Goal: Information Seeking & Learning: Learn about a topic

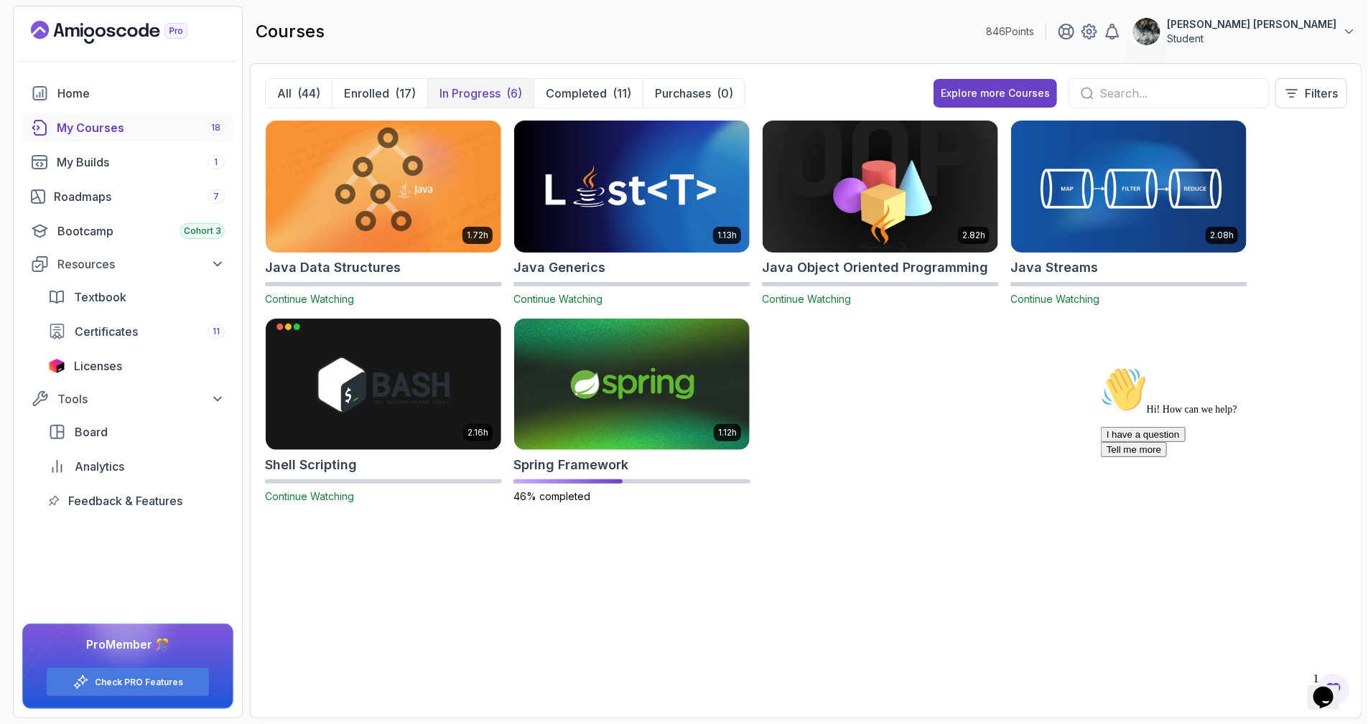
drag, startPoint x: 1332, startPoint y: 513, endPoint x: 2432, endPoint y: 920, distance: 1173.5
click at [1100, 366] on icon "Chat attention grabber" at bounding box center [1100, 366] width 0 height 0
drag, startPoint x: 1317, startPoint y: 699, endPoint x: 1290, endPoint y: 666, distance: 42.3
click at [1317, 696] on img at bounding box center [1328, 668] width 89 height 57
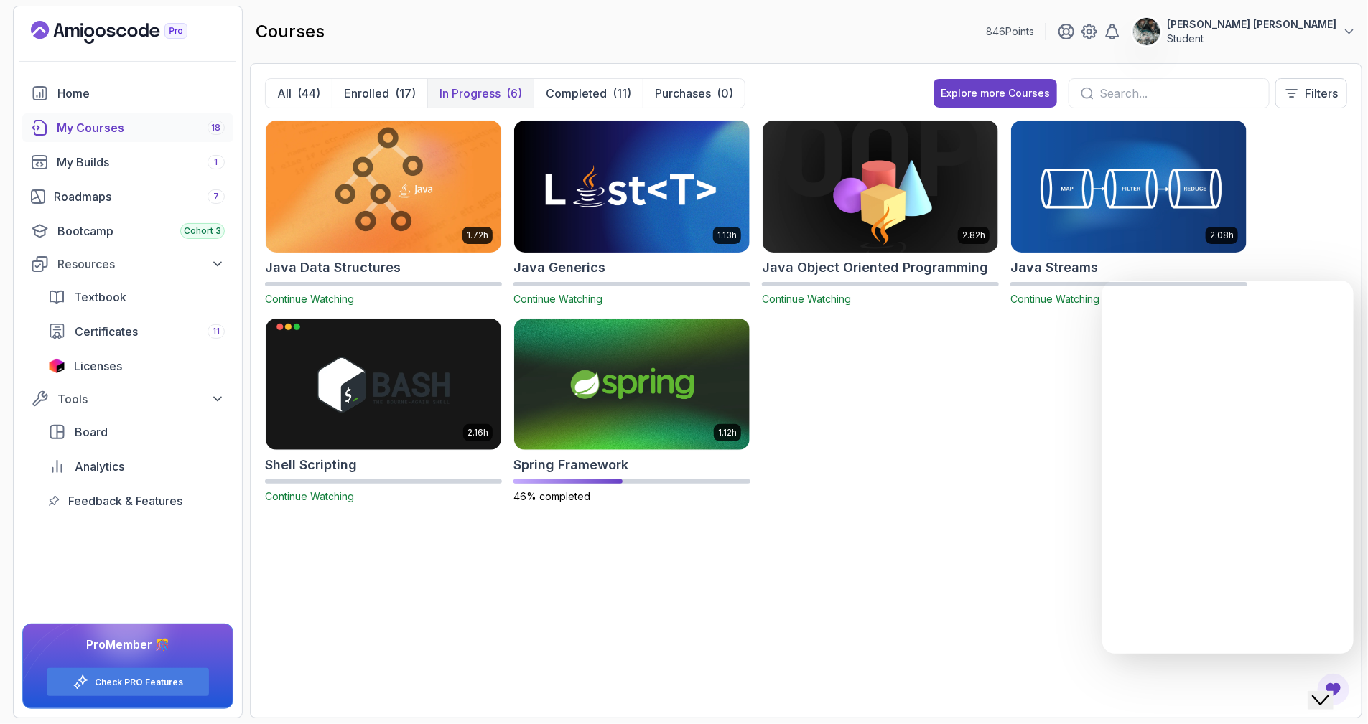
click at [1326, 692] on icon "Close Chat This icon closes the chat window." at bounding box center [1319, 699] width 17 height 17
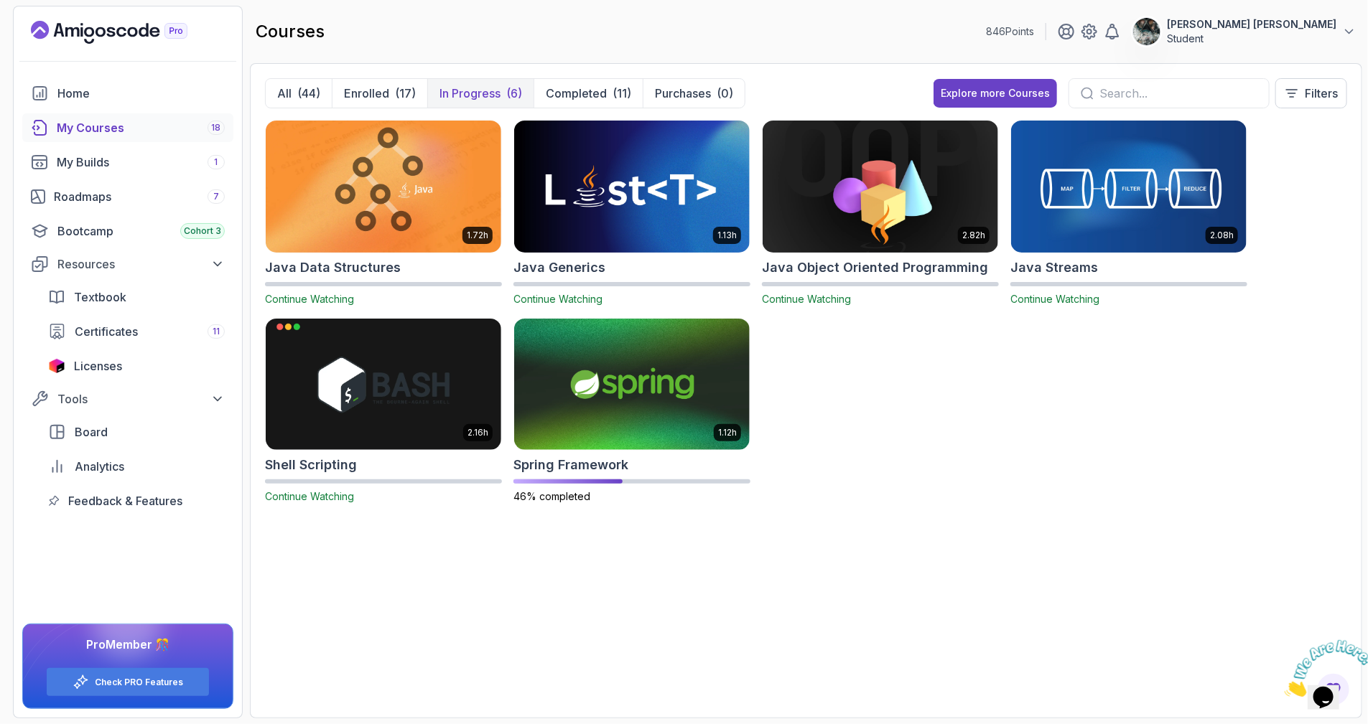
click at [1284, 686] on icon "Close" at bounding box center [1284, 692] width 0 height 12
click at [701, 500] on p "46% completed" at bounding box center [631, 497] width 237 height 14
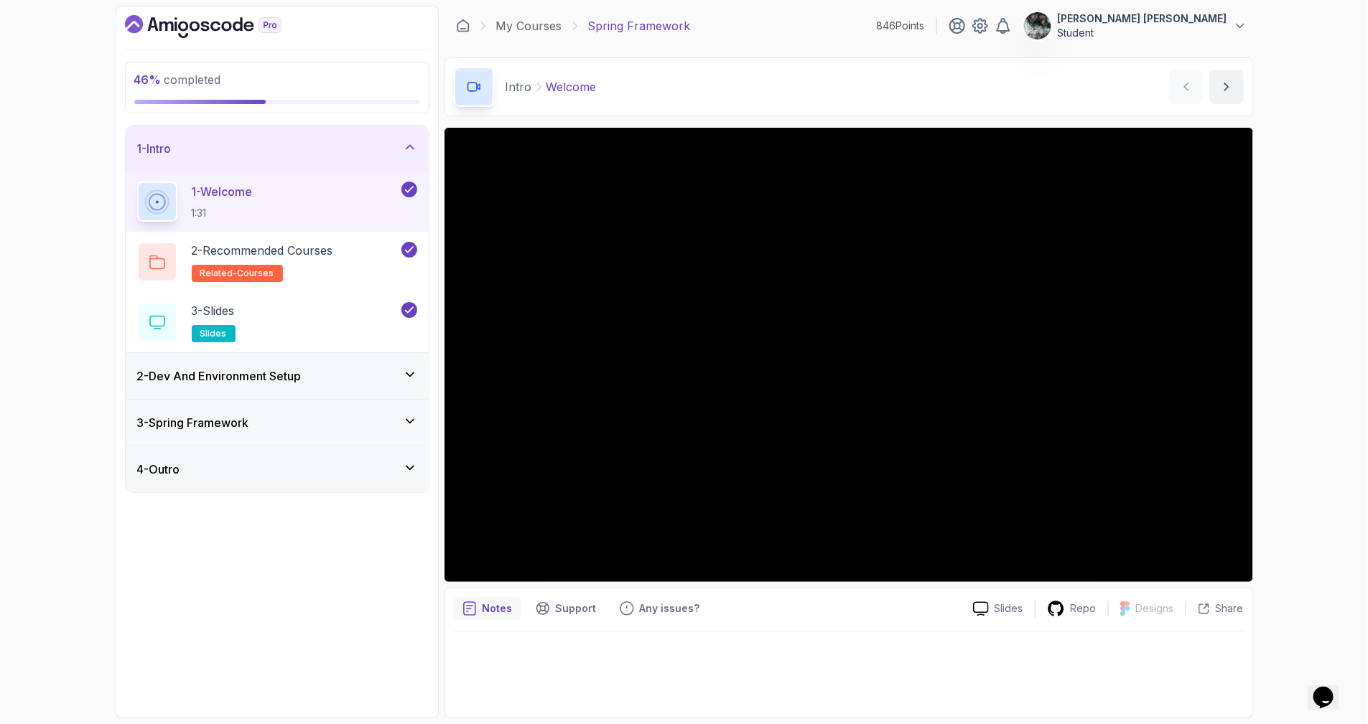
click at [340, 136] on div "1 - Intro" at bounding box center [277, 149] width 303 height 46
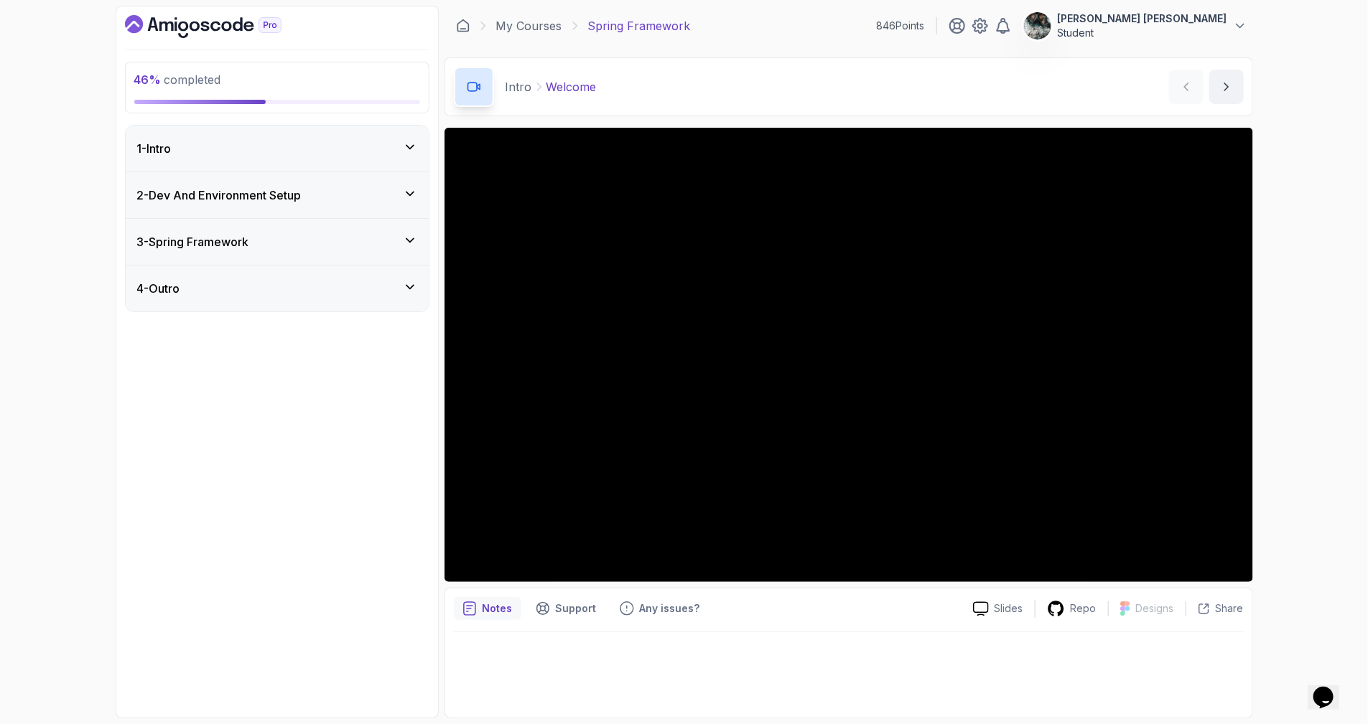
click at [219, 234] on h3 "3 - Spring Framework" at bounding box center [193, 241] width 112 height 17
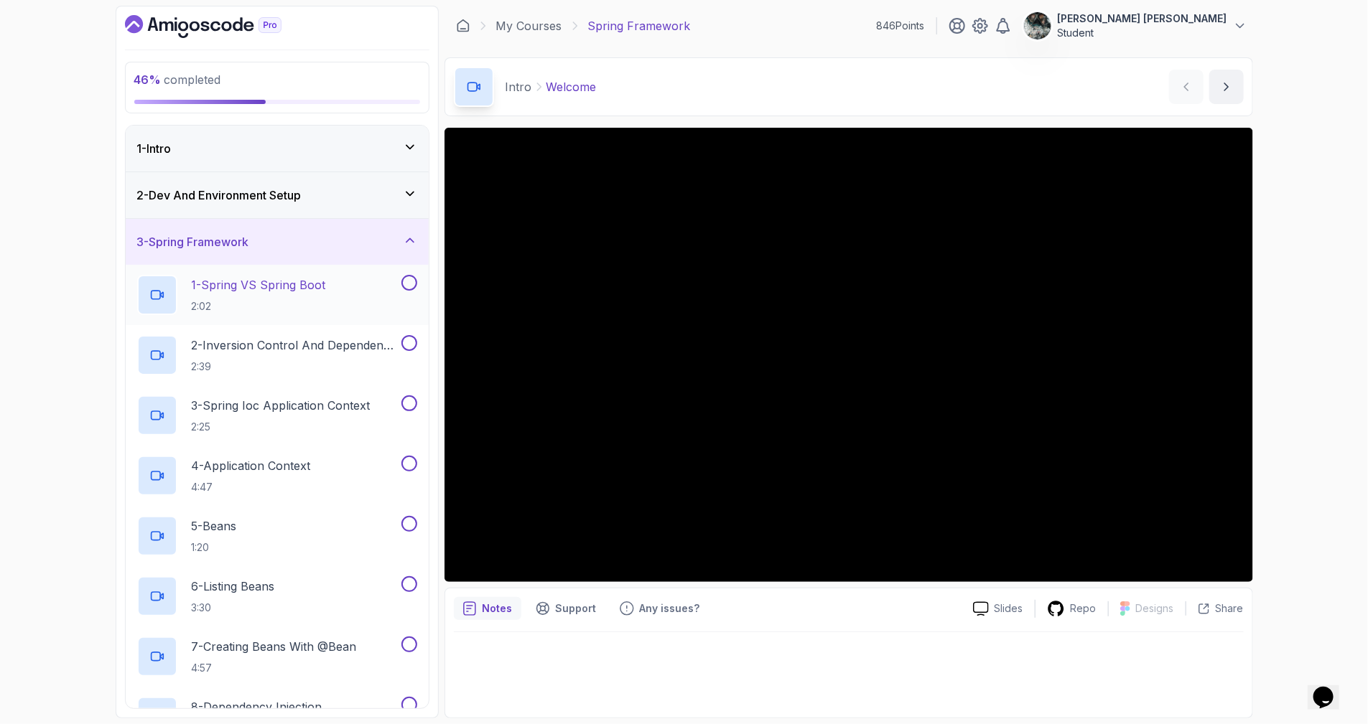
click at [293, 288] on p "1 - Spring VS Spring Boot" at bounding box center [259, 284] width 134 height 17
